Goal: Book appointment/travel/reservation

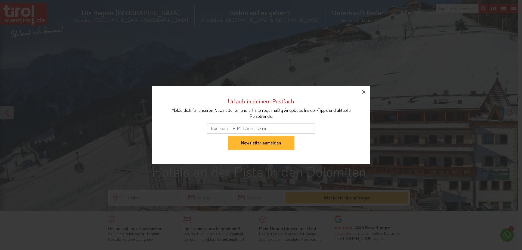
click at [364, 95] on icon "button" at bounding box center [364, 92] width 7 height 7
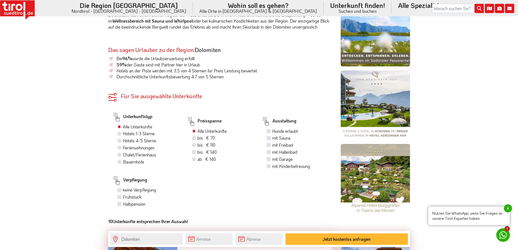
scroll to position [299, 0]
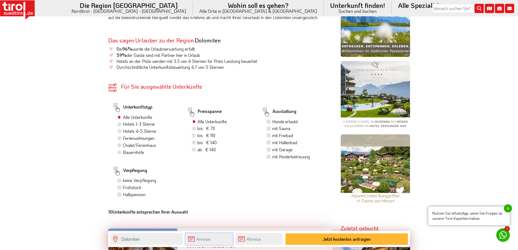
click at [205, 239] on input "text" at bounding box center [209, 239] width 47 height 12
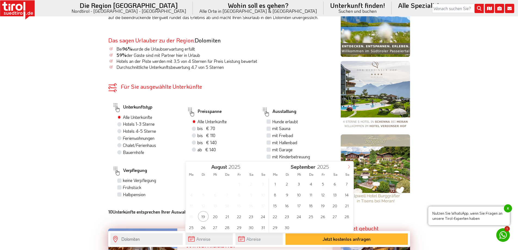
click at [348, 165] on icon at bounding box center [349, 167] width 4 height 4
type input "2026"
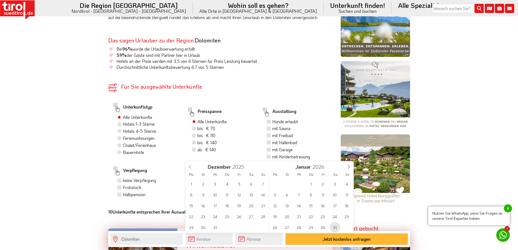
click at [335, 229] on span "31" at bounding box center [335, 227] width 11 height 11
type input "[DATE]"
type input "2026"
click at [322, 194] on span "6" at bounding box center [323, 194] width 11 height 11
type input "[DATE]"
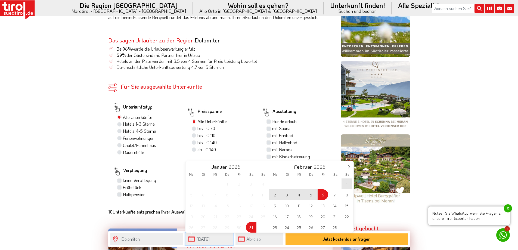
type input "[DATE]"
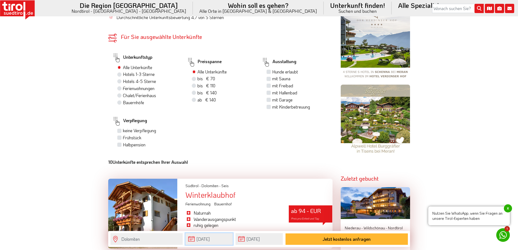
scroll to position [354, 0]
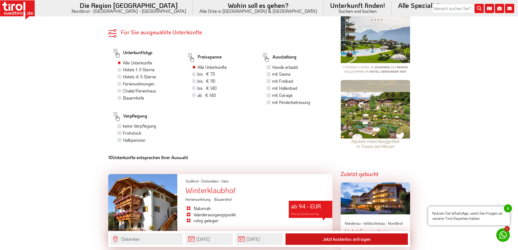
click at [341, 239] on button "Jetzt kostenlos anfragen" at bounding box center [347, 238] width 122 height 11
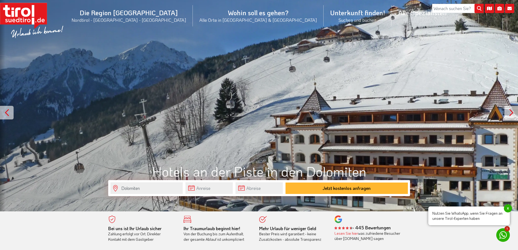
click at [491, 7] on icon at bounding box center [489, 8] width 9 height 9
